Goal: Task Accomplishment & Management: Use online tool/utility

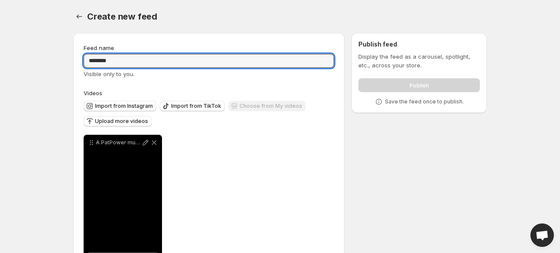
scroll to position [42, 0]
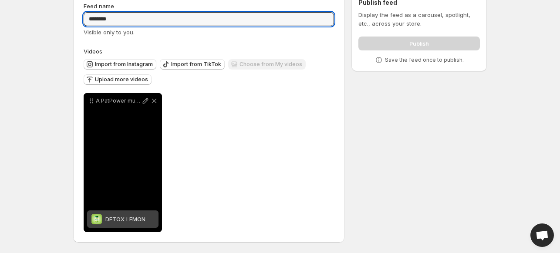
click at [144, 158] on div "A PatPower muito mais do que suplementos uma marca que entrega resultado qualid…" at bounding box center [123, 162] width 78 height 139
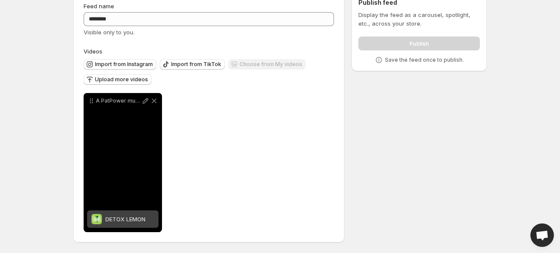
click at [116, 101] on p "A PatPower muito mais do que suplementos uma marca que entrega resultado qualid…" at bounding box center [118, 100] width 45 height 7
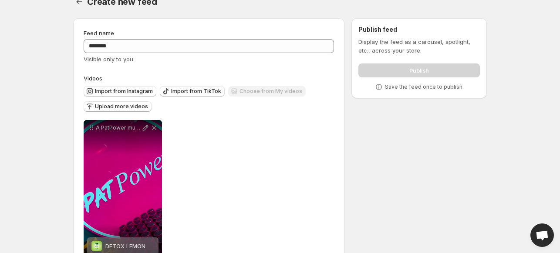
scroll to position [0, 0]
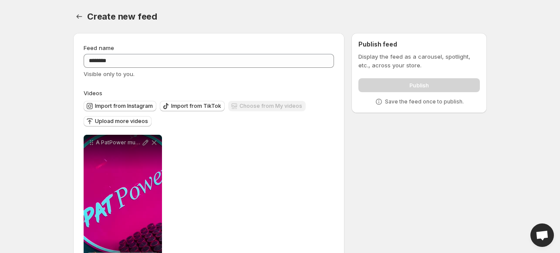
click at [399, 50] on div "Publish feed Display the feed as a carousel, spotlight, etc., across your store…" at bounding box center [418, 73] width 121 height 66
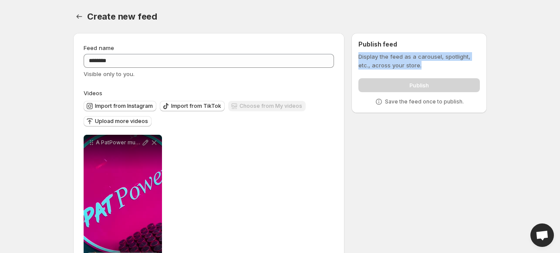
drag, startPoint x: 357, startPoint y: 57, endPoint x: 423, endPoint y: 71, distance: 67.7
click at [423, 71] on div "Publish feed Display the feed as a carousel, spotlight, etc., across your store…" at bounding box center [418, 73] width 135 height 80
click at [128, 108] on span "Import from Instagram" at bounding box center [124, 106] width 58 height 7
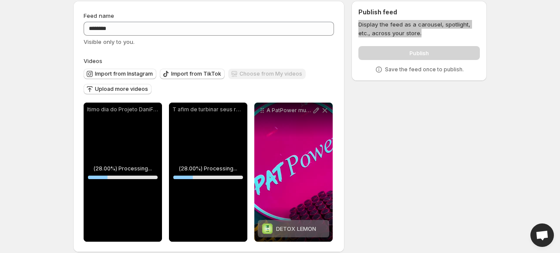
scroll to position [42, 0]
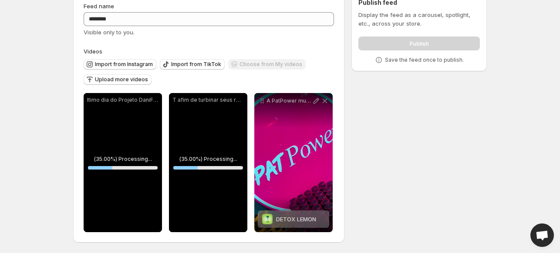
click at [388, 127] on div "**********" at bounding box center [276, 118] width 420 height 269
drag, startPoint x: 403, startPoint y: 56, endPoint x: 425, endPoint y: 69, distance: 25.6
click at [425, 70] on div "Publish feed Display the feed as a carousel, spotlight, etc., across your store…" at bounding box center [418, 31] width 135 height 80
click at [397, 59] on p "Save the feed once to publish." at bounding box center [424, 60] width 79 height 7
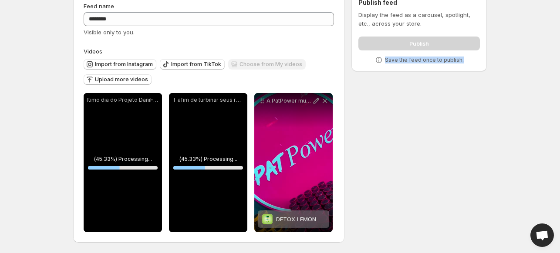
click at [397, 59] on p "Save the feed once to publish." at bounding box center [424, 60] width 79 height 7
click at [397, 114] on div "**********" at bounding box center [276, 118] width 420 height 269
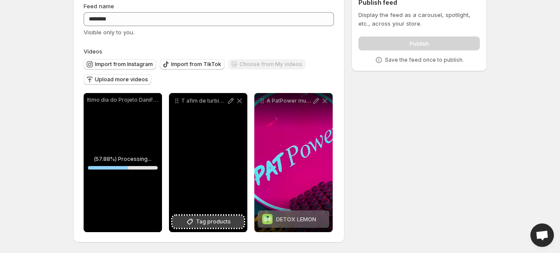
click at [208, 223] on span "Tag products" at bounding box center [213, 222] width 35 height 9
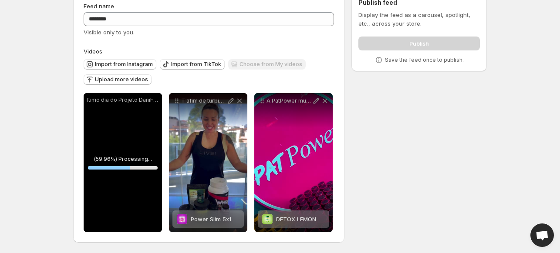
click at [122, 220] on div "ltimo dia do Projeto DaniFit UltraPower Foram 6 semanas de treino personalizado…" at bounding box center [123, 162] width 78 height 139
click at [125, 175] on div "ltimo dia do Projeto DaniFit UltraPower Foram 6 semanas de treino personalizado…" at bounding box center [123, 162] width 78 height 139
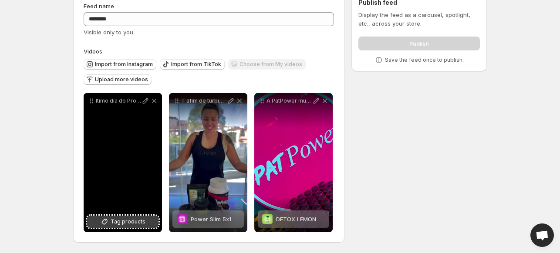
click at [119, 225] on span "Tag products" at bounding box center [128, 222] width 35 height 9
click at [125, 131] on div "ltimo dia do Projeto DaniFit UltraPower Foram 6 semanas de treino personalizado…" at bounding box center [123, 162] width 78 height 139
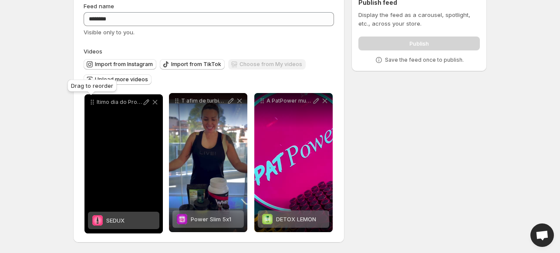
click at [91, 102] on icon at bounding box center [91, 102] width 1 height 1
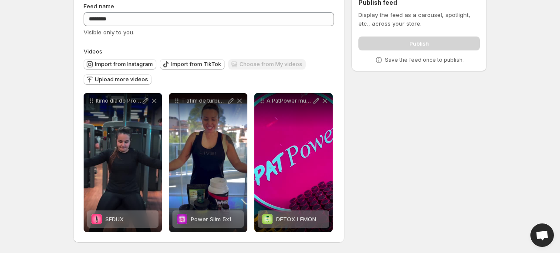
click at [376, 46] on div "Publish" at bounding box center [418, 41] width 121 height 17
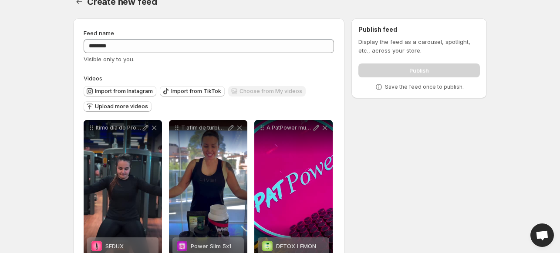
scroll to position [0, 0]
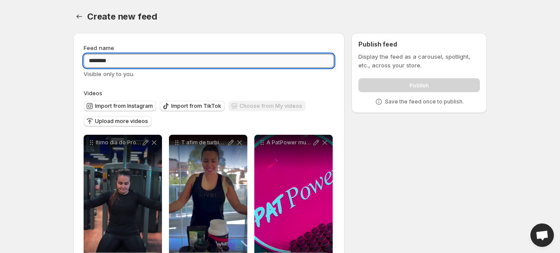
click at [120, 59] on input "********" at bounding box center [209, 61] width 250 height 14
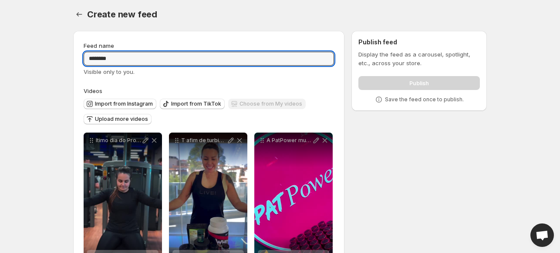
scroll to position [42, 0]
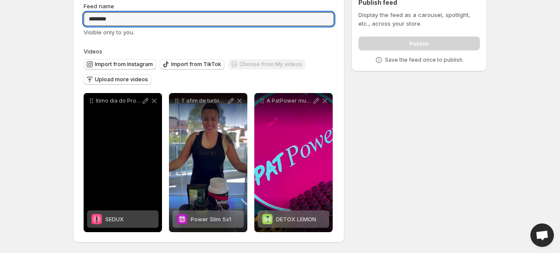
click at [128, 184] on div "ltimo dia do Projeto DaniFit UltraPower Foram 6 semanas de treino personalizado…" at bounding box center [123, 162] width 78 height 139
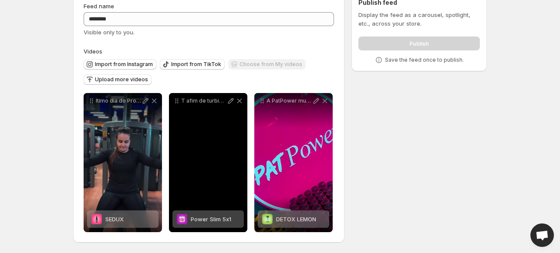
click at [244, 172] on div "T afim de turbinar seus resultados Estou sorteando mais de R700 em suplementos …" at bounding box center [208, 162] width 78 height 139
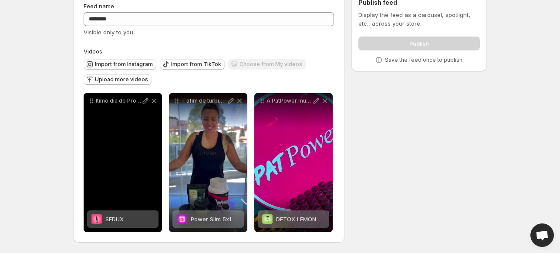
click at [102, 156] on div "ltimo dia do Projeto DaniFit UltraPower Foram 6 semanas de treino personalizado…" at bounding box center [123, 162] width 78 height 139
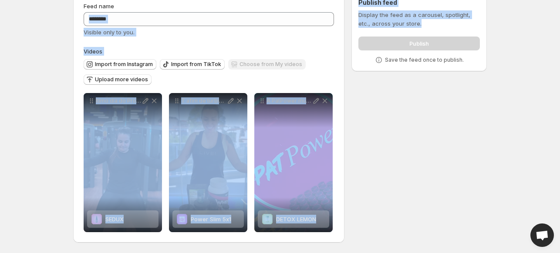
drag, startPoint x: 421, startPoint y: 23, endPoint x: 345, endPoint y: 10, distance: 76.8
click at [345, 10] on div "**********" at bounding box center [276, 118] width 420 height 269
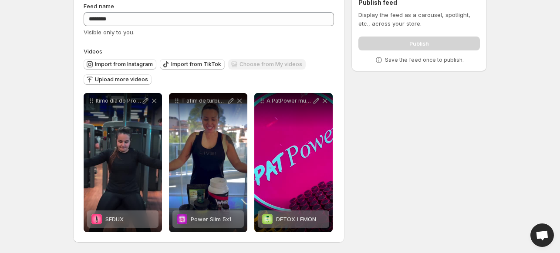
click at [448, 76] on div "**********" at bounding box center [276, 118] width 420 height 269
drag, startPoint x: 385, startPoint y: 60, endPoint x: 461, endPoint y: 63, distance: 75.8
click at [461, 63] on div "Save the feed once to publish." at bounding box center [418, 60] width 121 height 9
click at [412, 74] on div "**********" at bounding box center [276, 118] width 420 height 269
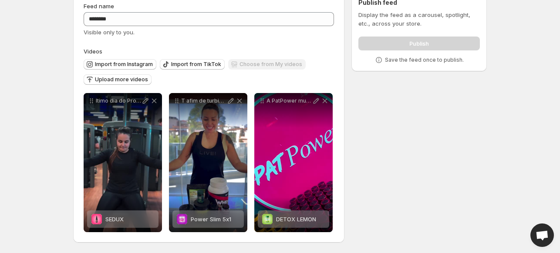
click at [396, 56] on div "Save the feed once to publish." at bounding box center [418, 60] width 121 height 9
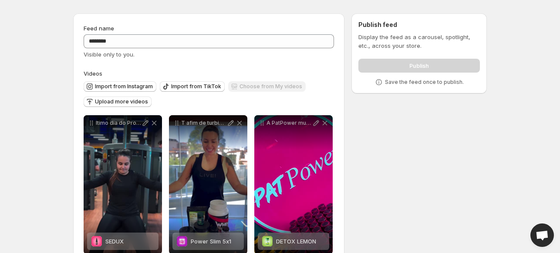
scroll to position [0, 0]
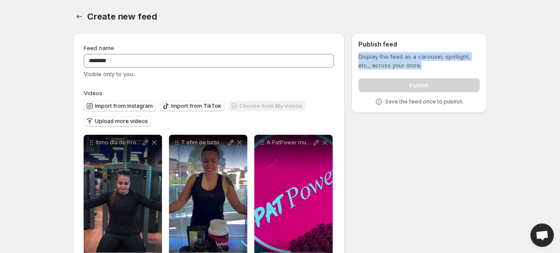
drag, startPoint x: 358, startPoint y: 54, endPoint x: 426, endPoint y: 64, distance: 68.6
click at [430, 64] on p "Display the feed as a carousel, spotlight, etc., across your store." at bounding box center [418, 60] width 121 height 17
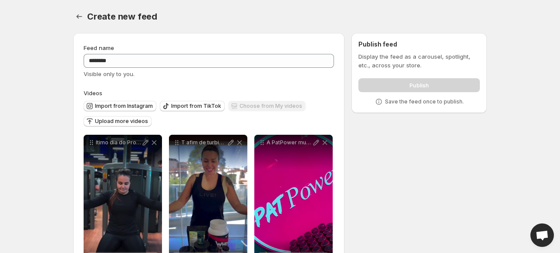
click at [271, 18] on div "Create new feed" at bounding box center [286, 16] width 399 height 12
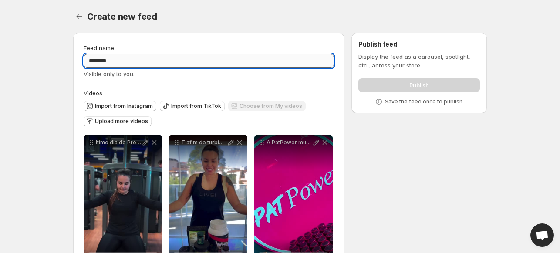
click at [237, 60] on input "********" at bounding box center [209, 61] width 250 height 14
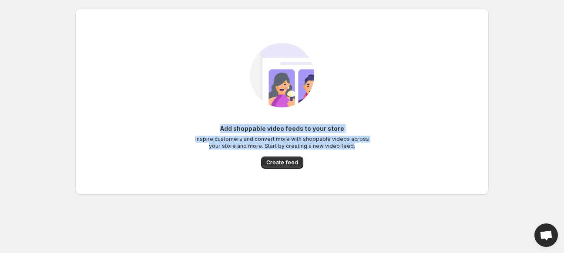
drag, startPoint x: 254, startPoint y: 135, endPoint x: 360, endPoint y: 152, distance: 107.5
click at [360, 152] on div "Add shoppable video feeds to your store Inspire customers and convert more with…" at bounding box center [282, 146] width 174 height 44
click at [365, 109] on div "Add shoppable video feeds to your store Inspire customers and convert more with…" at bounding box center [281, 101] width 399 height 151
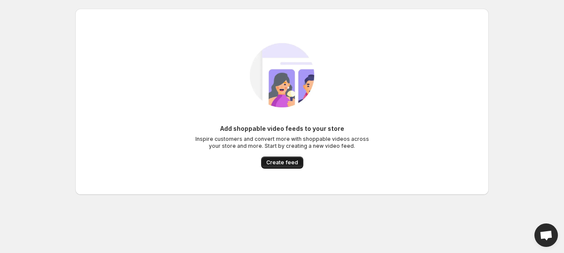
click at [278, 164] on span "Create feed" at bounding box center [282, 162] width 32 height 7
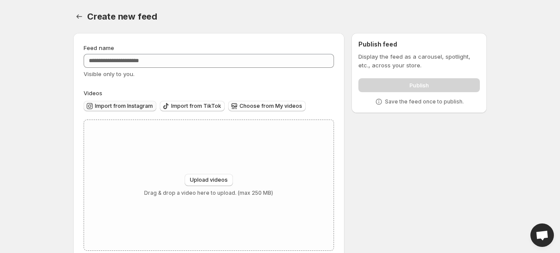
click at [122, 107] on span "Import from Instagram" at bounding box center [124, 106] width 58 height 7
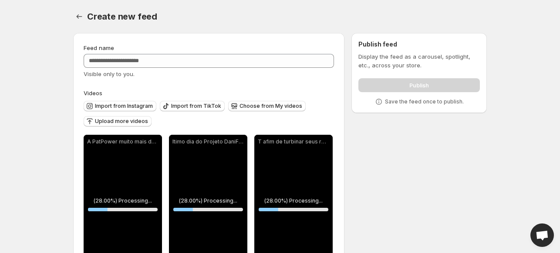
click at [90, 74] on span "Visible only to you." at bounding box center [109, 73] width 51 height 7
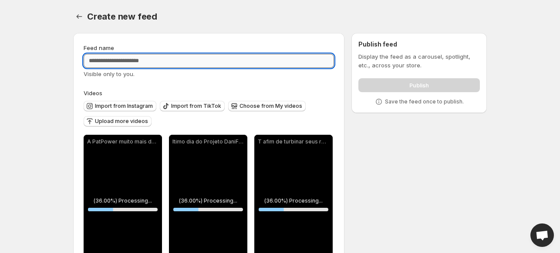
click at [110, 60] on input "Feed name" at bounding box center [209, 61] width 250 height 14
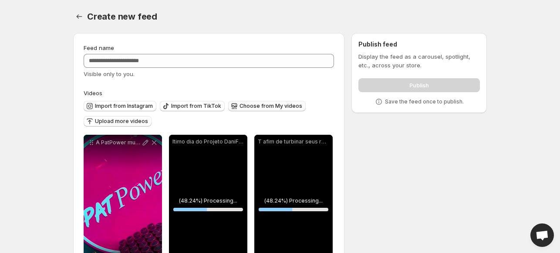
click at [268, 106] on span "Choose from My videos" at bounding box center [270, 106] width 63 height 7
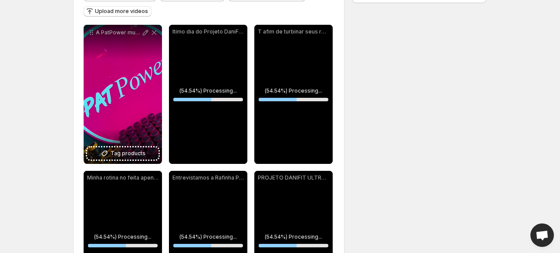
scroll to position [43, 0]
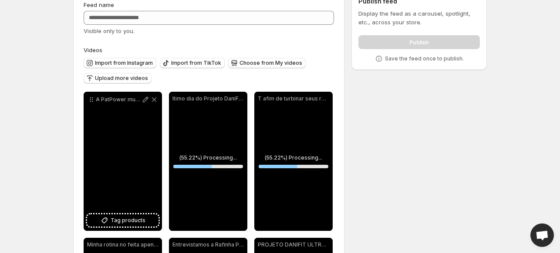
click at [124, 149] on div "A PatPower muito mais do que suplementos uma marca que entrega resultado qualid…" at bounding box center [123, 161] width 78 height 139
click at [140, 218] on span "Tag products" at bounding box center [128, 220] width 35 height 9
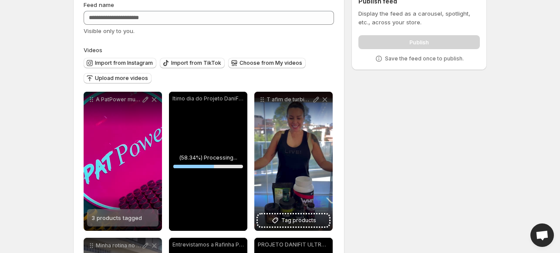
click at [222, 188] on div "ltimo dia do Projeto DaniFit UltraPower Foram 6 semanas de treino personalizado…" at bounding box center [208, 161] width 78 height 139
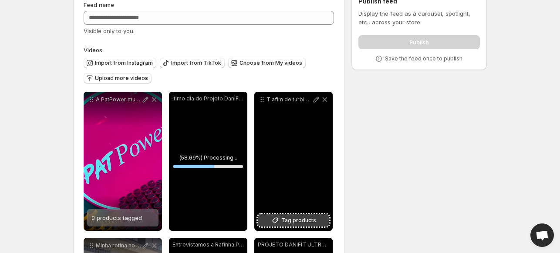
click at [301, 220] on span "Tag products" at bounding box center [298, 220] width 35 height 9
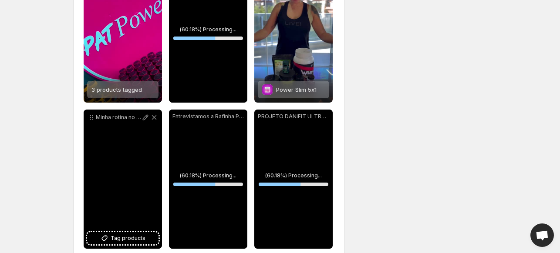
scroll to position [188, 0]
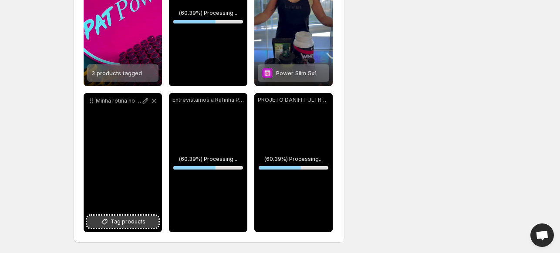
click at [125, 225] on span "Tag products" at bounding box center [128, 222] width 35 height 9
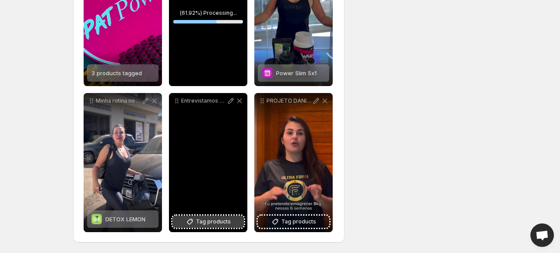
click at [226, 219] on span "Tag products" at bounding box center [213, 222] width 35 height 9
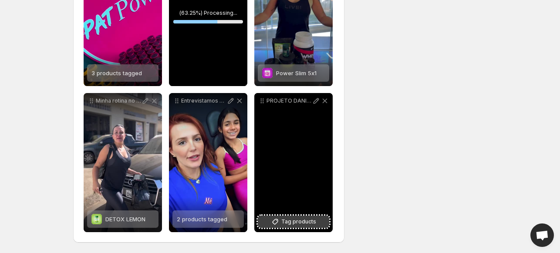
click at [286, 221] on span "Tag products" at bounding box center [298, 222] width 35 height 9
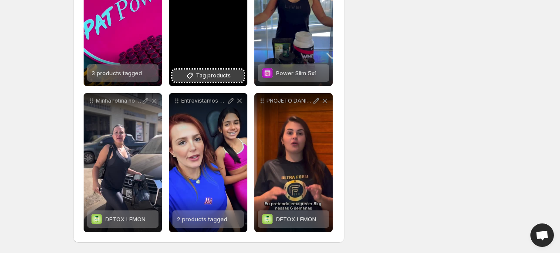
click at [214, 72] on span "Tag products" at bounding box center [213, 75] width 35 height 9
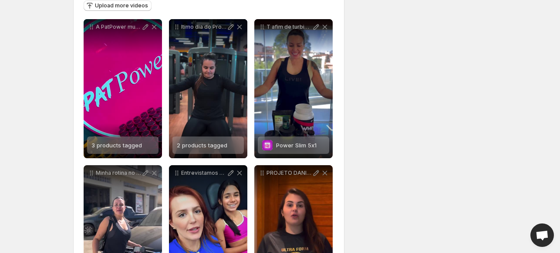
scroll to position [43, 0]
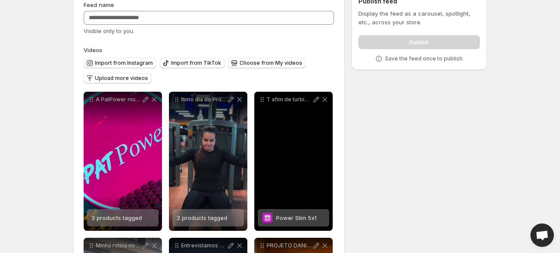
click at [289, 175] on div "T afim de turbinar seus resultados Estou sorteando mais de R700 em suplementos …" at bounding box center [293, 161] width 78 height 139
click at [297, 162] on div "T afim de turbinar seus resultados Estou sorteando mais de R700 em suplementos …" at bounding box center [293, 161] width 78 height 139
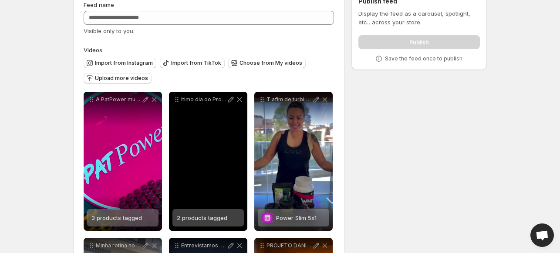
click at [184, 159] on div "ltimo dia do Projeto DaniFit UltraPower Foram 6 semanas de treino personalizado…" at bounding box center [208, 161] width 78 height 139
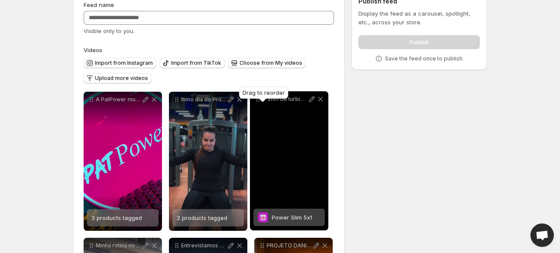
drag, startPoint x: 262, startPoint y: 103, endPoint x: 258, endPoint y: 102, distance: 4.4
click at [258, 102] on body "**********" at bounding box center [280, 83] width 560 height 253
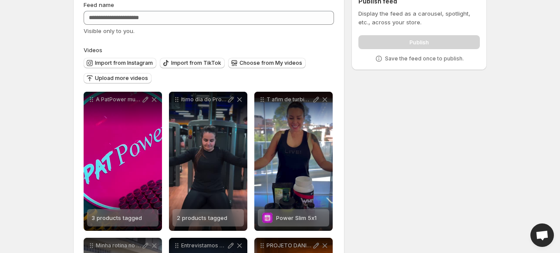
click at [323, 27] on div "Visible only to you." at bounding box center [209, 31] width 250 height 9
click at [399, 41] on div "Publish" at bounding box center [418, 40] width 121 height 17
click at [406, 59] on p "Save the feed once to publish." at bounding box center [424, 58] width 79 height 7
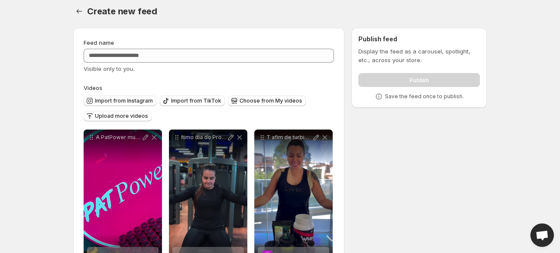
scroll to position [0, 0]
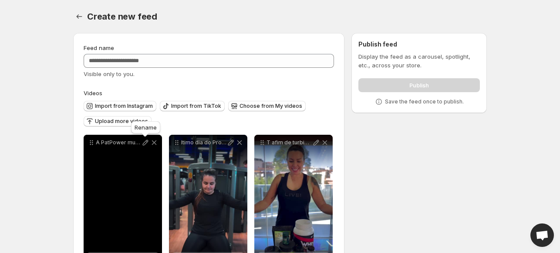
click at [144, 144] on icon at bounding box center [145, 142] width 9 height 9
type input "**********"
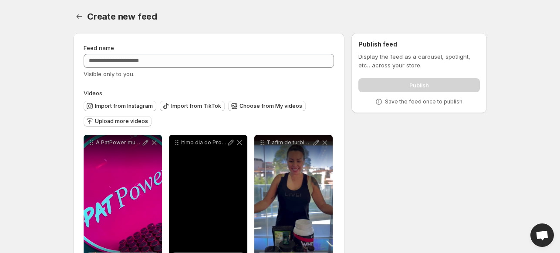
click at [198, 144] on p "ltimo dia do Projeto DaniFit UltraPower Foram 6 semanas de treino personalizado…" at bounding box center [203, 142] width 45 height 7
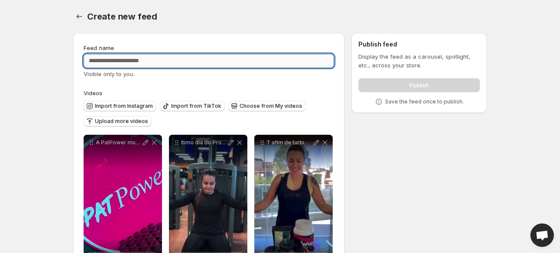
click at [101, 63] on input "Feed name" at bounding box center [209, 61] width 250 height 14
click at [80, 81] on div "**********" at bounding box center [208, 232] width 271 height 398
click at [121, 62] on input "********" at bounding box center [209, 61] width 250 height 14
click at [97, 61] on input "**********" at bounding box center [209, 61] width 250 height 14
type input "**********"
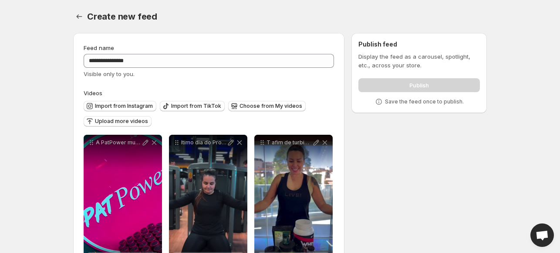
click at [59, 72] on body "**********" at bounding box center [280, 126] width 560 height 253
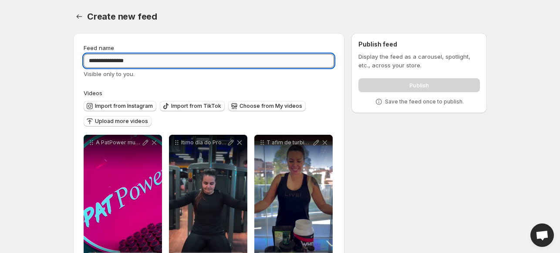
click at [146, 58] on input "**********" at bounding box center [209, 61] width 250 height 14
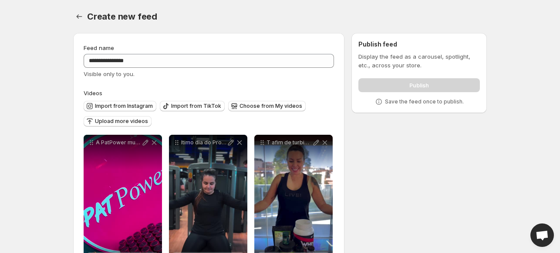
click at [404, 80] on div "Publish" at bounding box center [418, 83] width 121 height 17
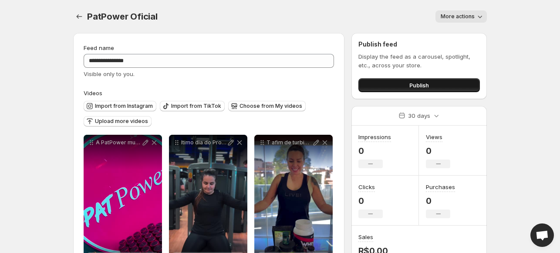
click at [412, 84] on span "Publish" at bounding box center [419, 85] width 20 height 9
click at [416, 85] on span "Publish" at bounding box center [419, 85] width 20 height 9
click at [385, 87] on button "Publish" at bounding box center [418, 85] width 121 height 14
click at [432, 89] on button "Publish" at bounding box center [418, 85] width 121 height 14
